Goal: Navigation & Orientation: Find specific page/section

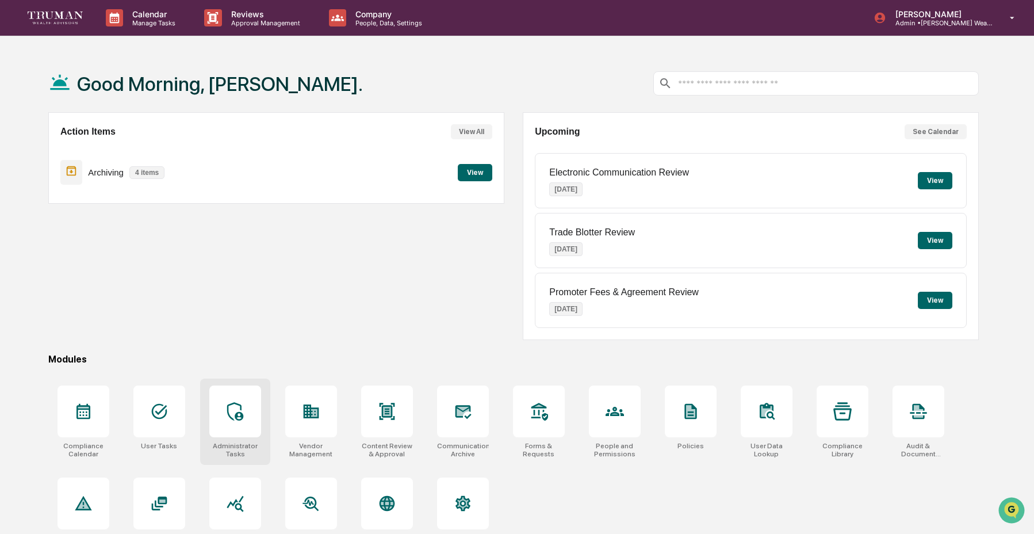
click at [254, 422] on div at bounding box center [235, 411] width 52 height 52
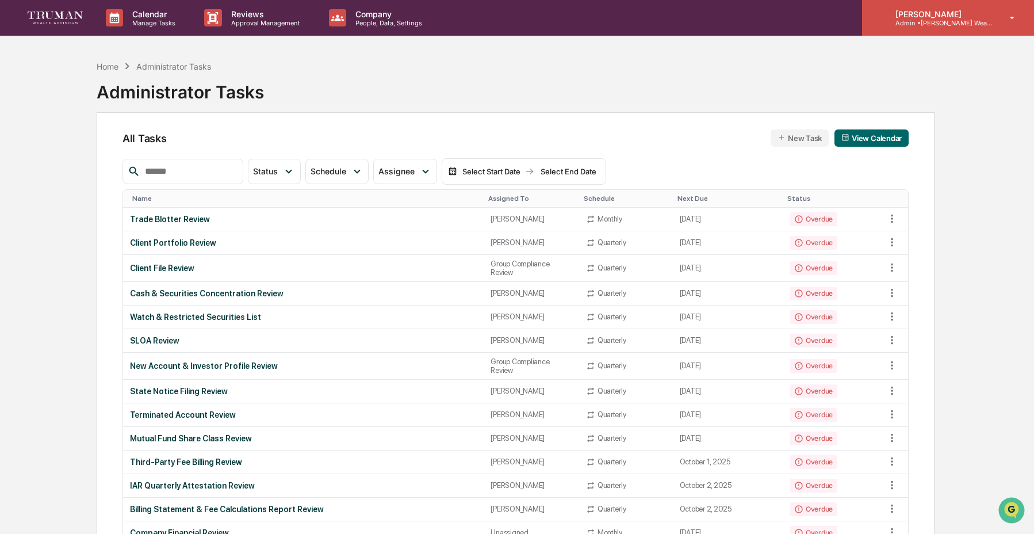
click at [957, 13] on p "[PERSON_NAME]" at bounding box center [939, 14] width 107 height 10
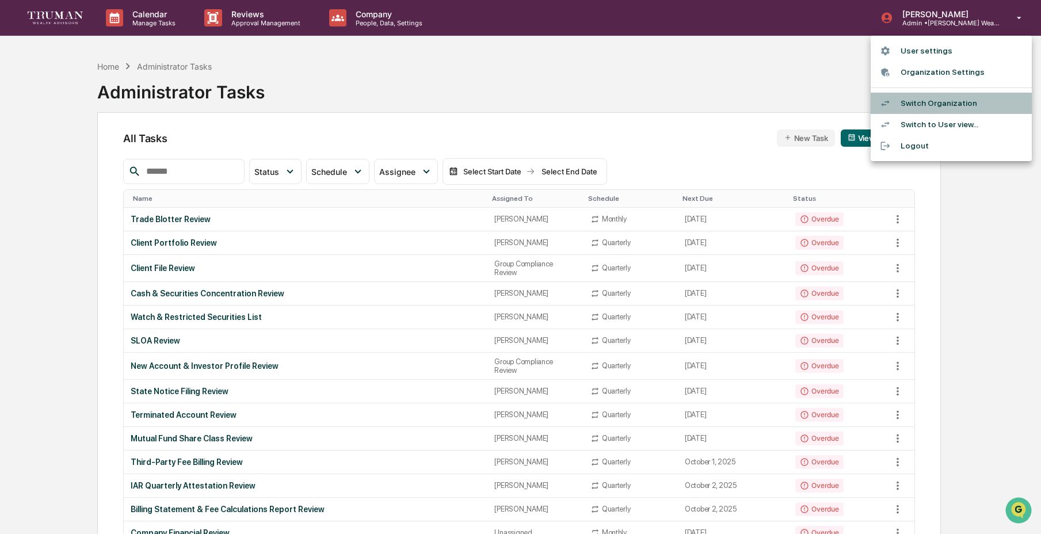
click at [934, 99] on li "Switch Organization" at bounding box center [950, 103] width 161 height 21
